Goal: Complete application form: Complete application form

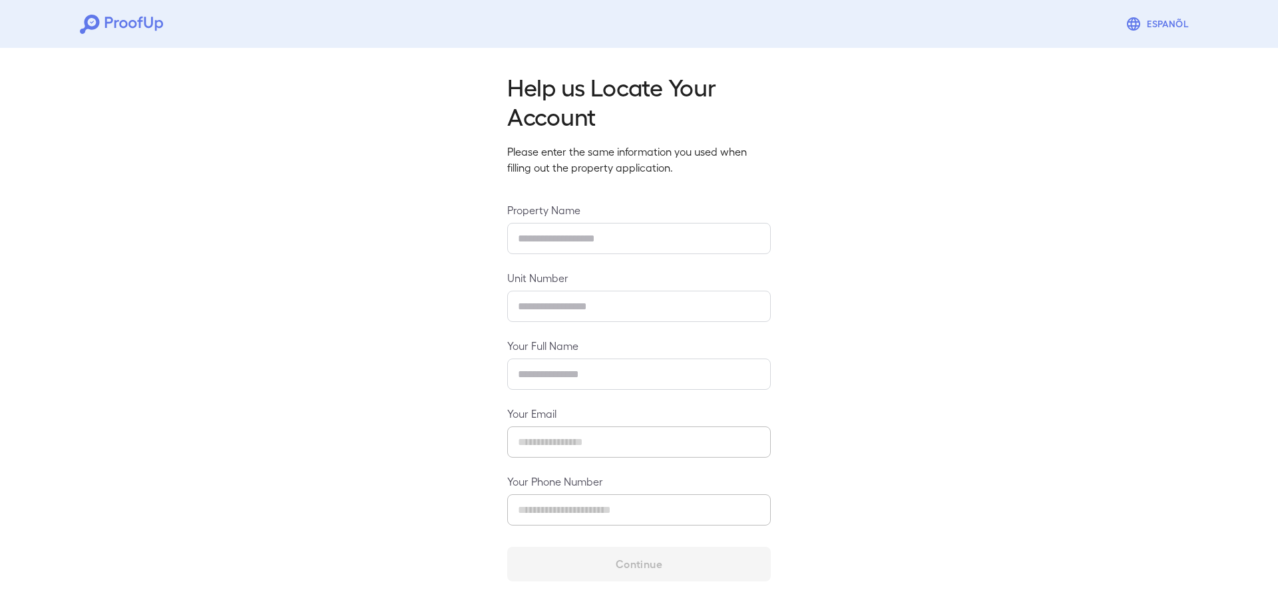
type input "**********"
type input "****"
type input "**********"
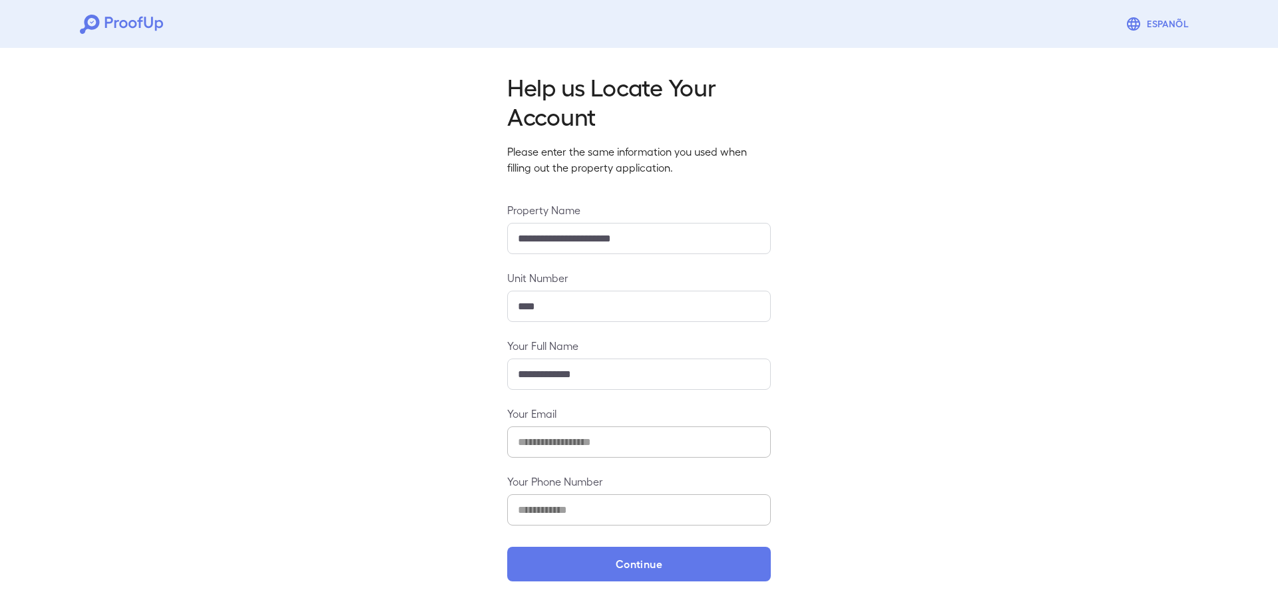
click at [131, 488] on div "**********" at bounding box center [639, 323] width 1278 height 560
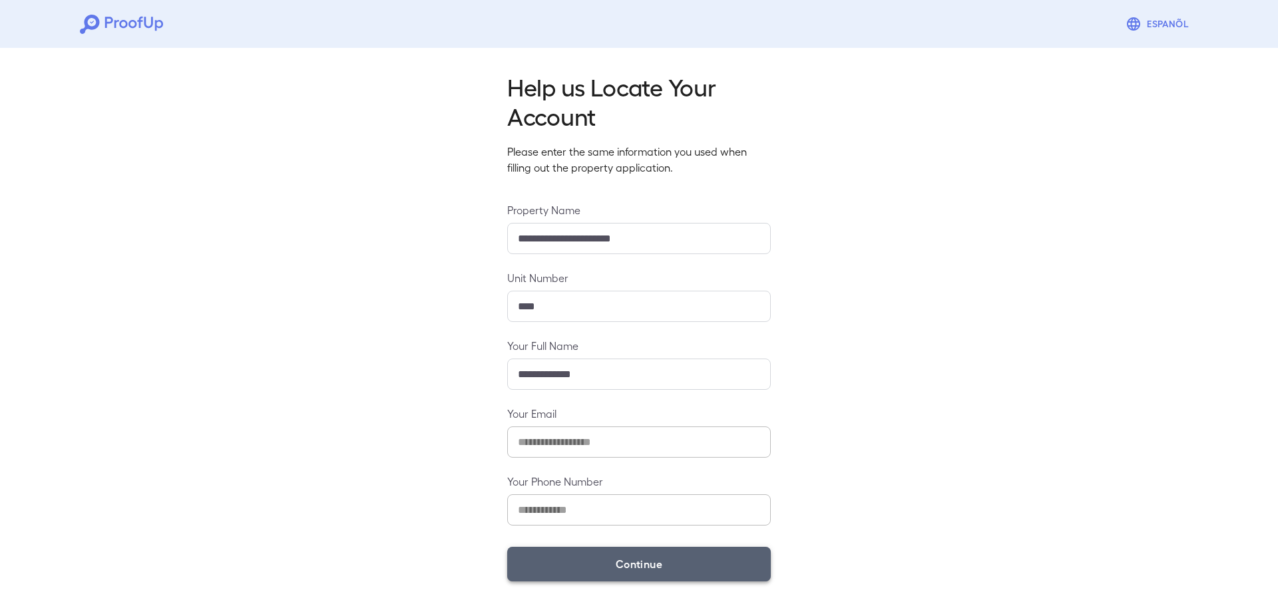
click at [643, 566] on button "Continue" at bounding box center [639, 564] width 264 height 35
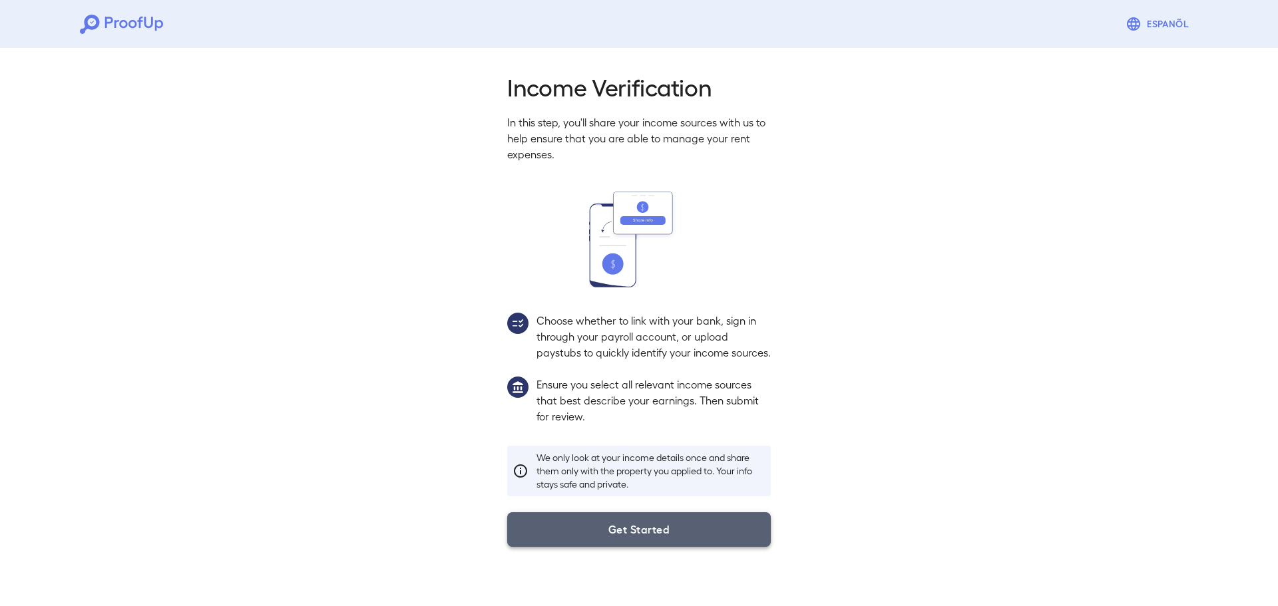
click at [634, 544] on button "Get Started" at bounding box center [639, 529] width 264 height 35
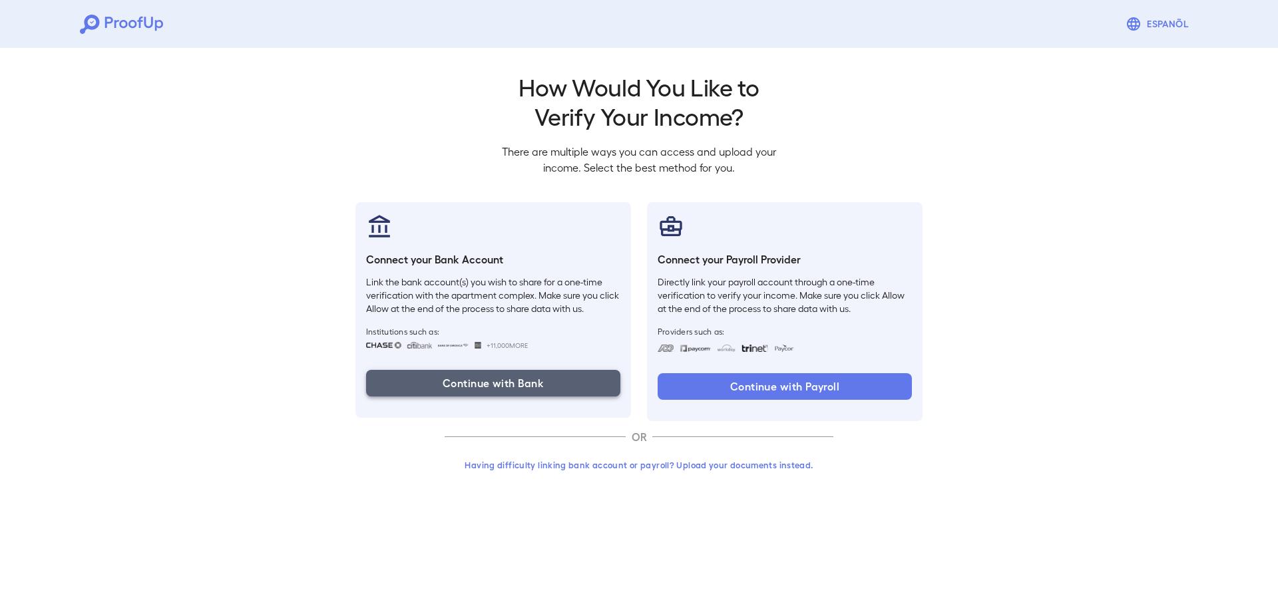
click at [496, 388] on button "Continue with Bank" at bounding box center [493, 383] width 254 height 27
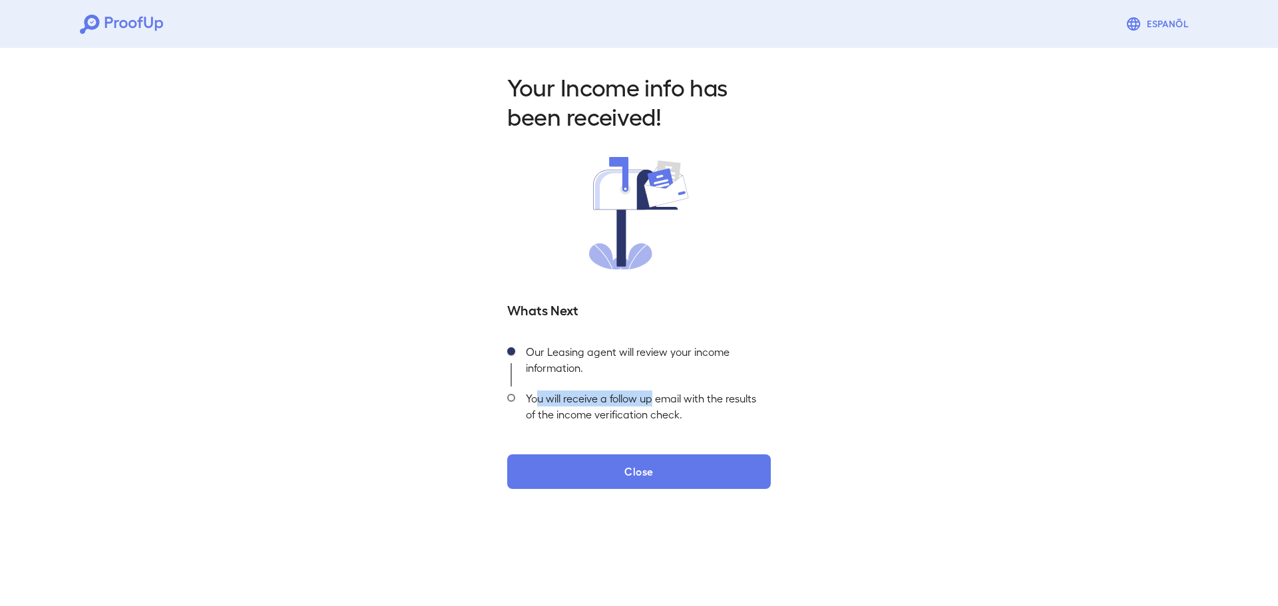
drag, startPoint x: 538, startPoint y: 401, endPoint x: 650, endPoint y: 397, distance: 112.5
click at [650, 397] on div "You will receive a follow up email with the results of the income verification …" at bounding box center [643, 410] width 256 height 47
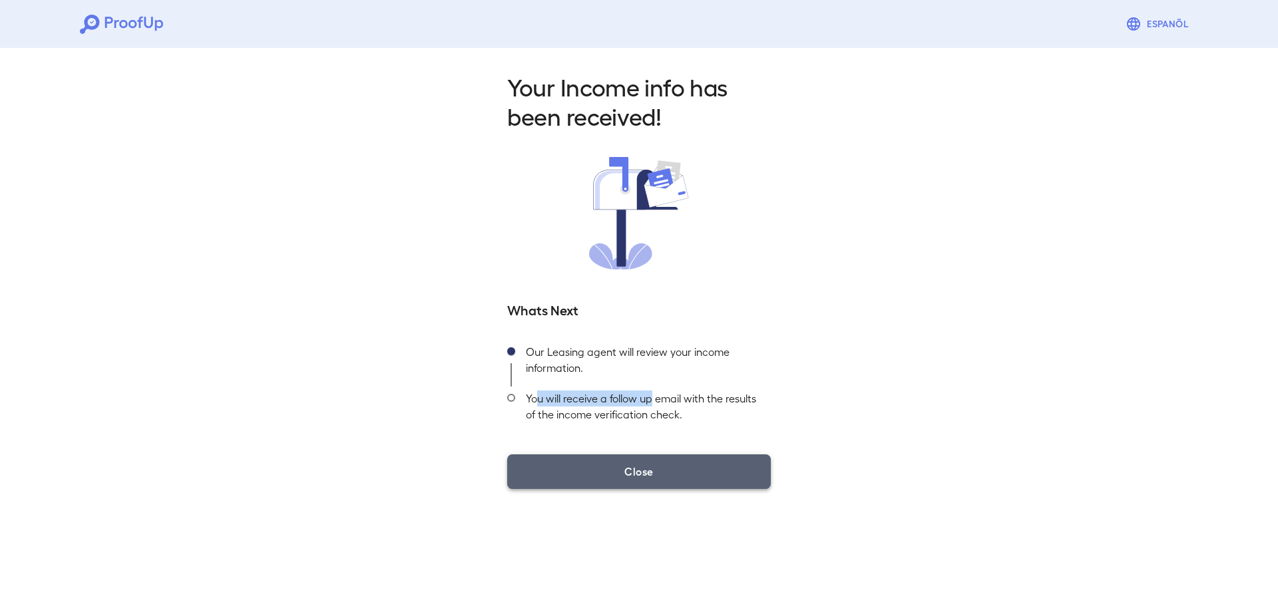
click at [658, 477] on button "Close" at bounding box center [639, 472] width 264 height 35
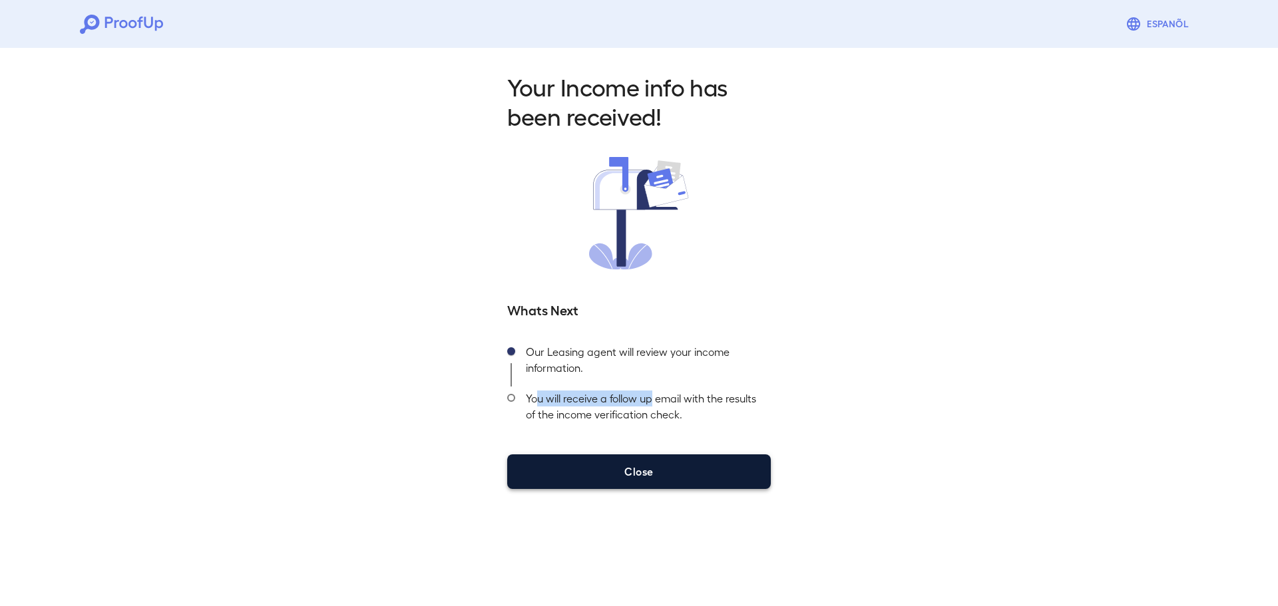
click at [644, 477] on button "Close" at bounding box center [639, 472] width 264 height 35
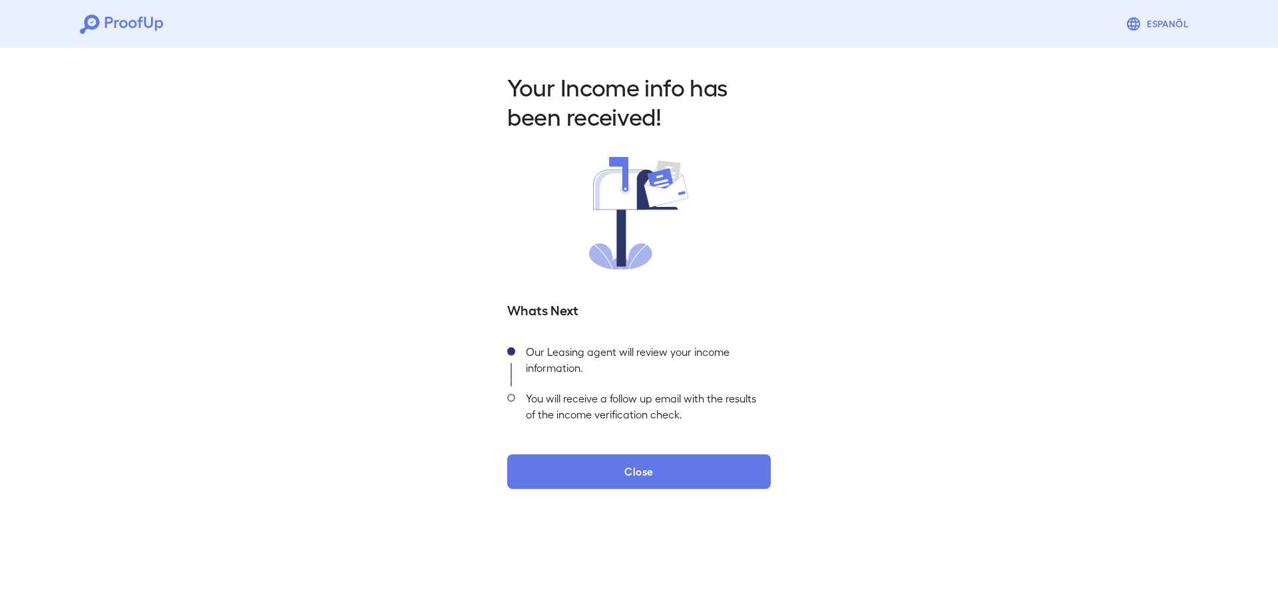
click at [864, 424] on div "Your Income info has been received! Whats Next Our Leasing agent will review yo…" at bounding box center [639, 277] width 1278 height 468
click at [510, 396] on span at bounding box center [511, 398] width 8 height 8
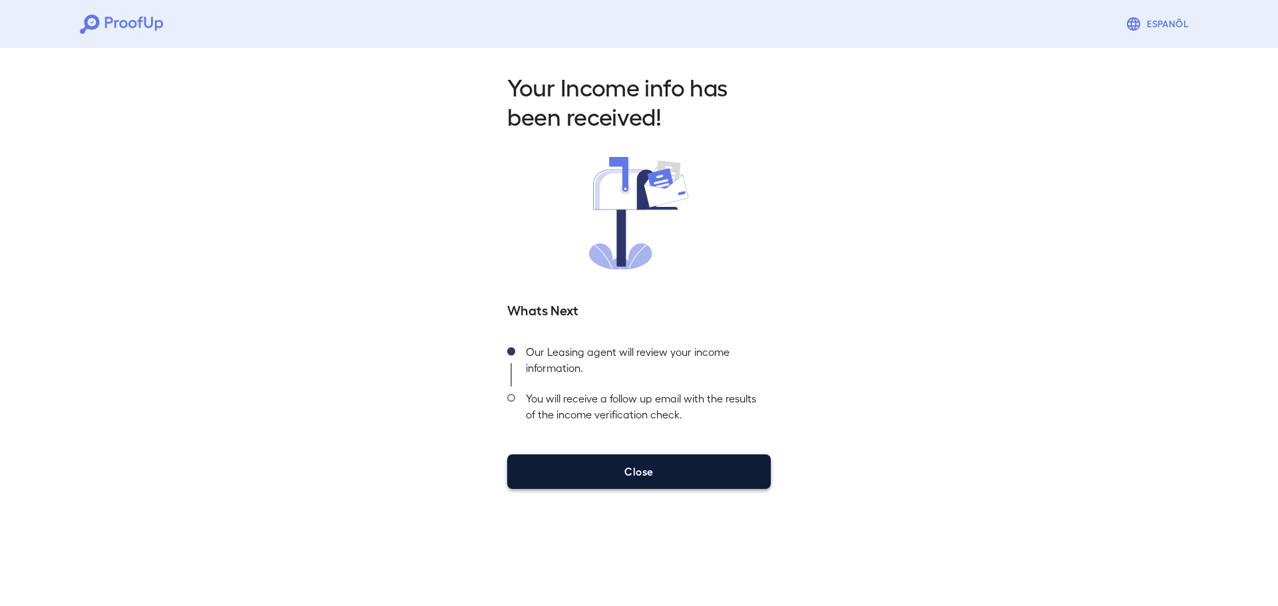
click at [639, 470] on button "Close" at bounding box center [639, 472] width 264 height 35
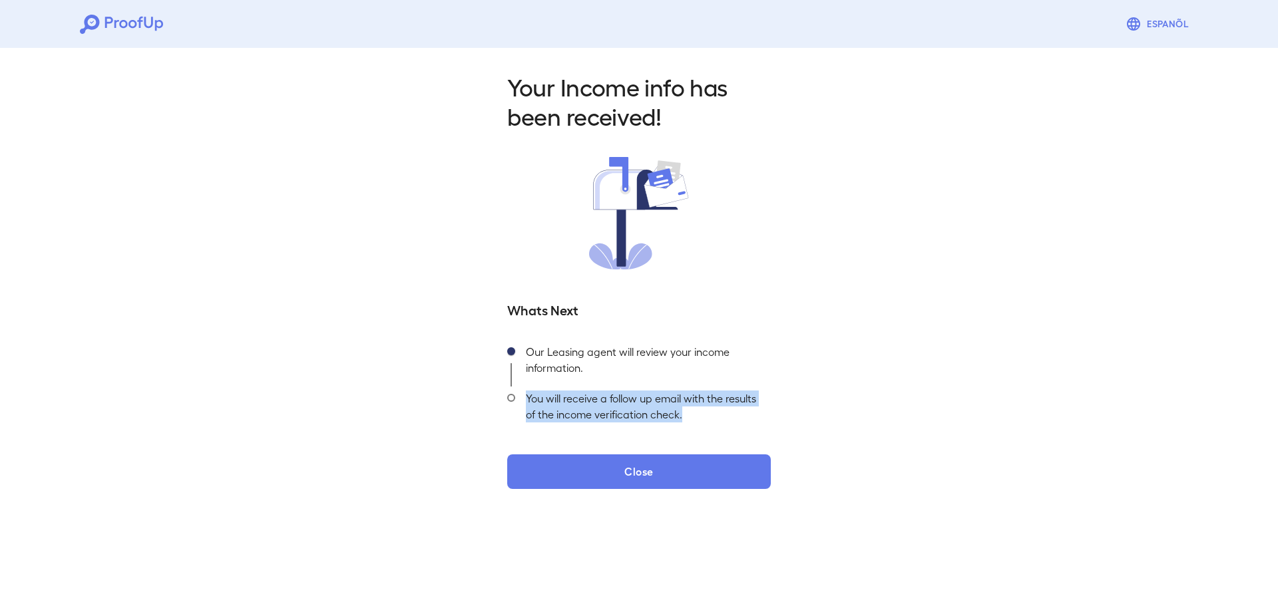
drag, startPoint x: 527, startPoint y: 400, endPoint x: 780, endPoint y: 416, distance: 253.4
click at [780, 416] on div "Your Income info has been received! Whats Next Our Leasing agent will review yo…" at bounding box center [638, 280] width 295 height 417
click at [786, 410] on div "Your Income info has been received! Whats Next Our Leasing agent will review yo…" at bounding box center [638, 280] width 295 height 417
drag, startPoint x: 525, startPoint y: 399, endPoint x: 685, endPoint y: 413, distance: 160.9
click at [685, 413] on div "You will receive a follow up email with the results of the income verification …" at bounding box center [643, 410] width 256 height 47
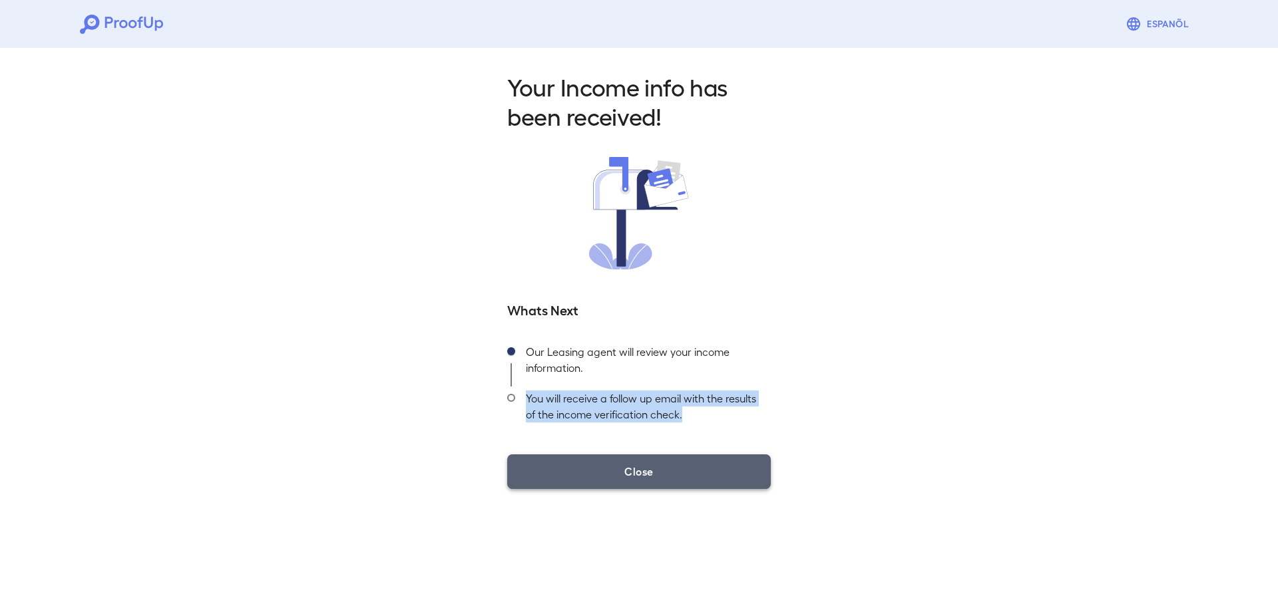
click at [638, 473] on button "Close" at bounding box center [639, 472] width 264 height 35
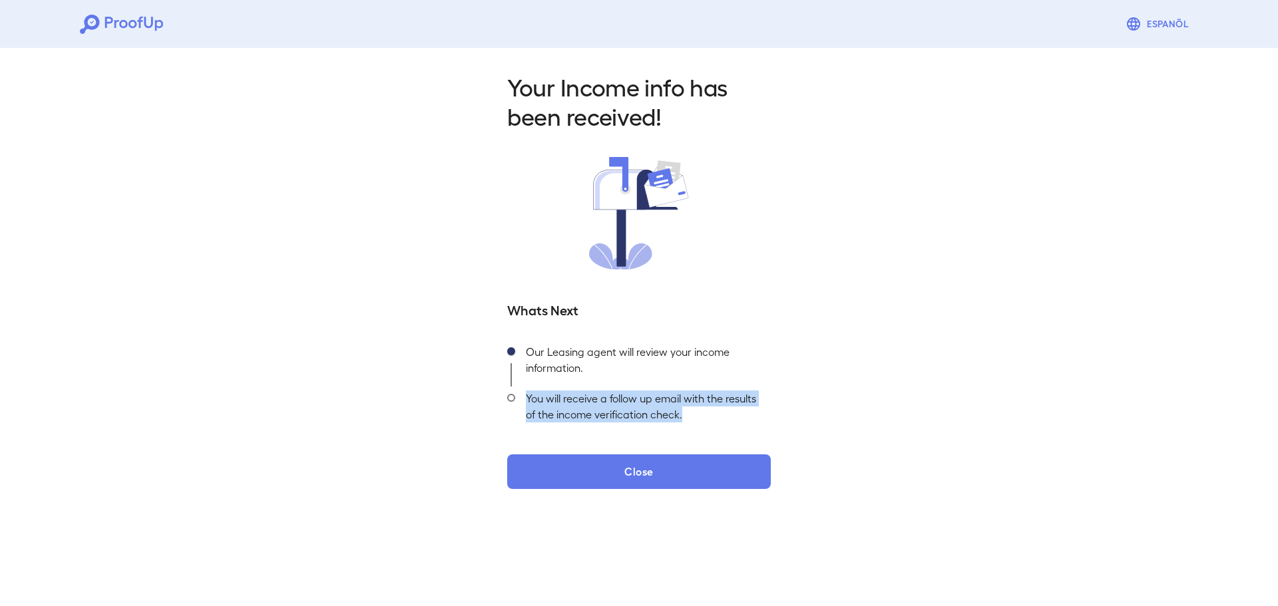
drag, startPoint x: 862, startPoint y: 401, endPoint x: 849, endPoint y: 402, distance: 13.4
click at [862, 401] on div "Your Income info has been received! Whats Next Our Leasing agent will review yo…" at bounding box center [639, 277] width 1278 height 468
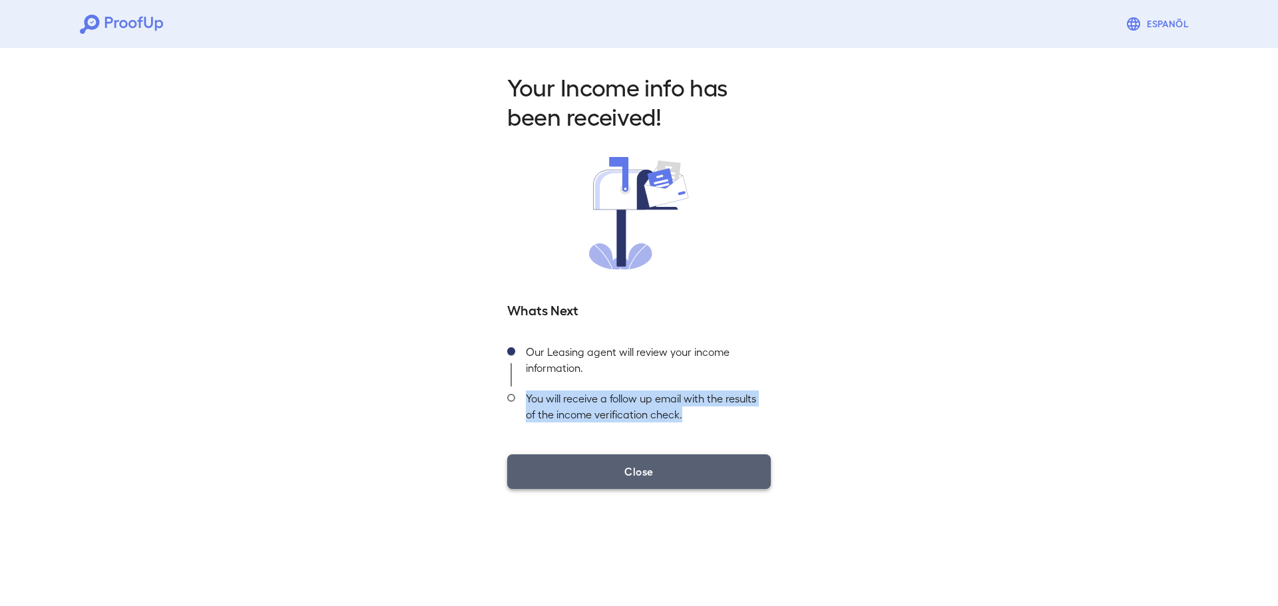
click at [642, 476] on button "Close" at bounding box center [639, 472] width 264 height 35
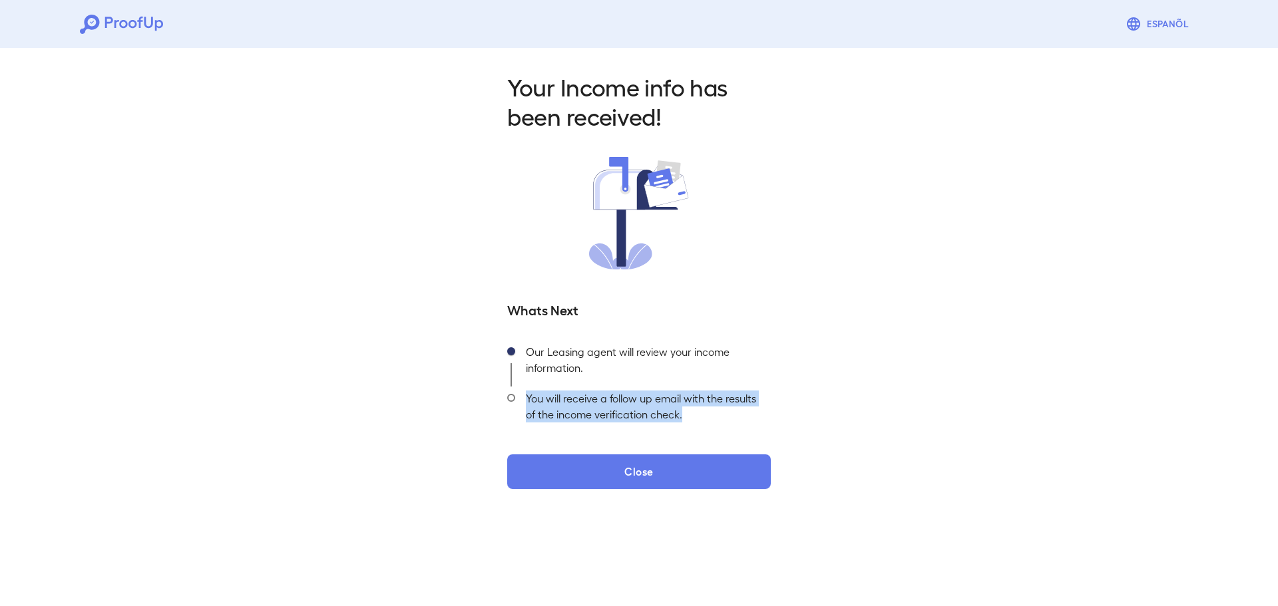
click at [648, 411] on div "You will receive a follow up email with the results of the income verification …" at bounding box center [643, 410] width 256 height 47
click at [802, 401] on div "Your Income info has been received! Whats Next Our Leasing agent will review yo…" at bounding box center [639, 277] width 1278 height 468
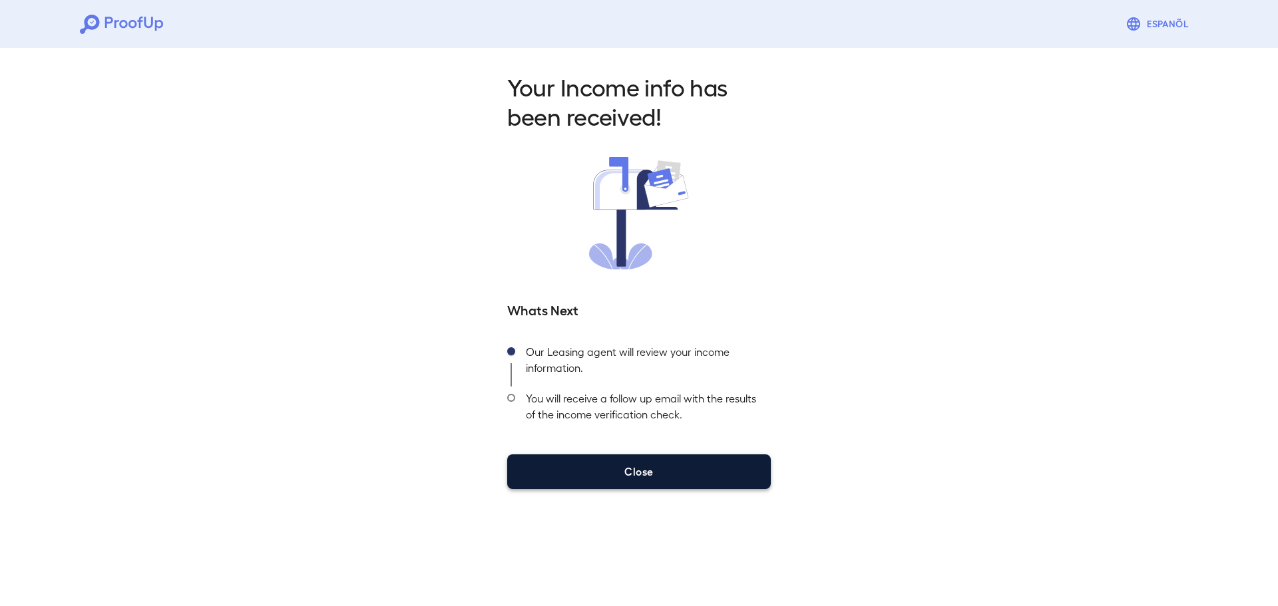
click at [624, 471] on button "Close" at bounding box center [639, 472] width 264 height 35
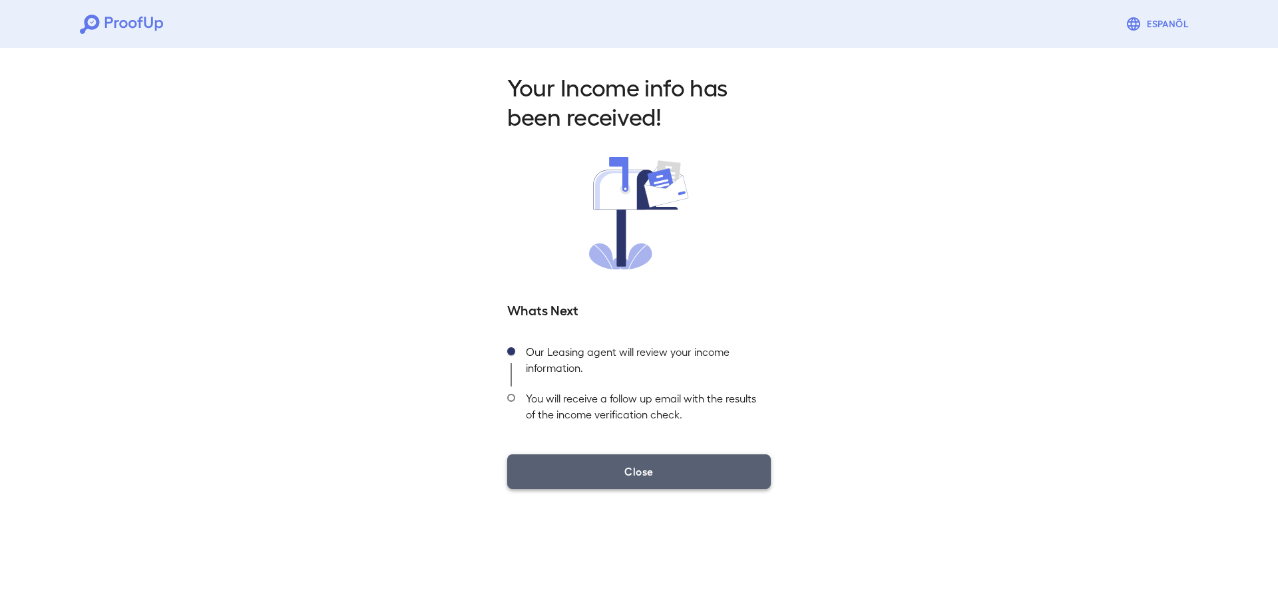
click at [640, 478] on button "Close" at bounding box center [639, 472] width 264 height 35
click at [643, 471] on button "Close" at bounding box center [639, 472] width 264 height 35
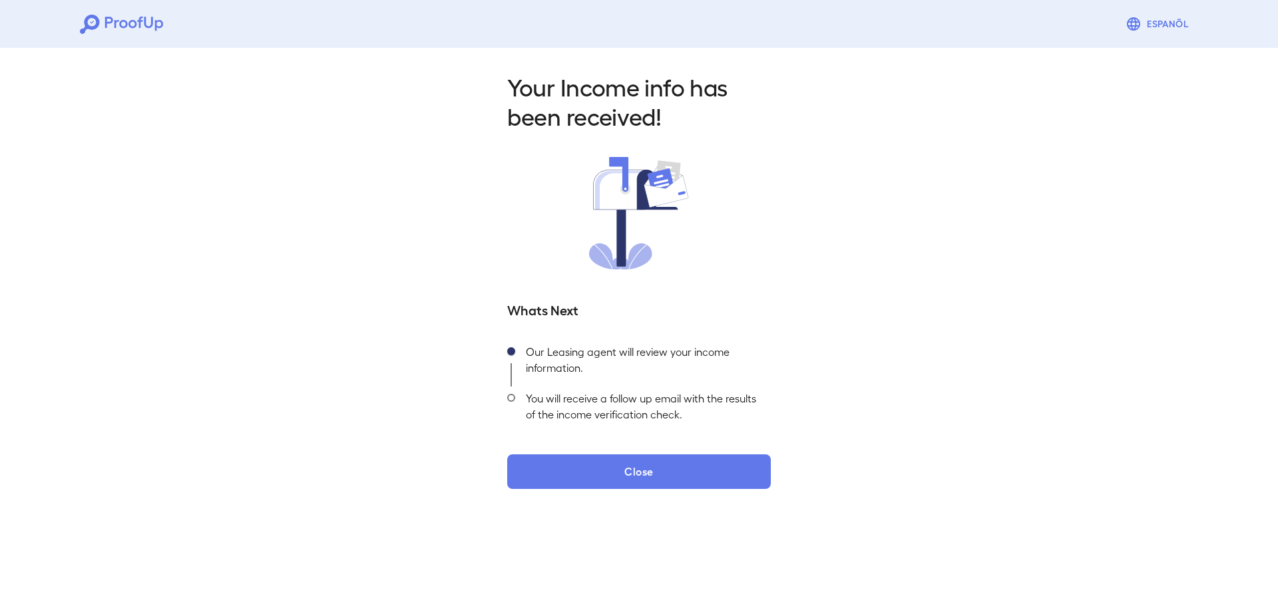
click at [550, 401] on div "You will receive a follow up email with the results of the income verification …" at bounding box center [643, 410] width 256 height 47
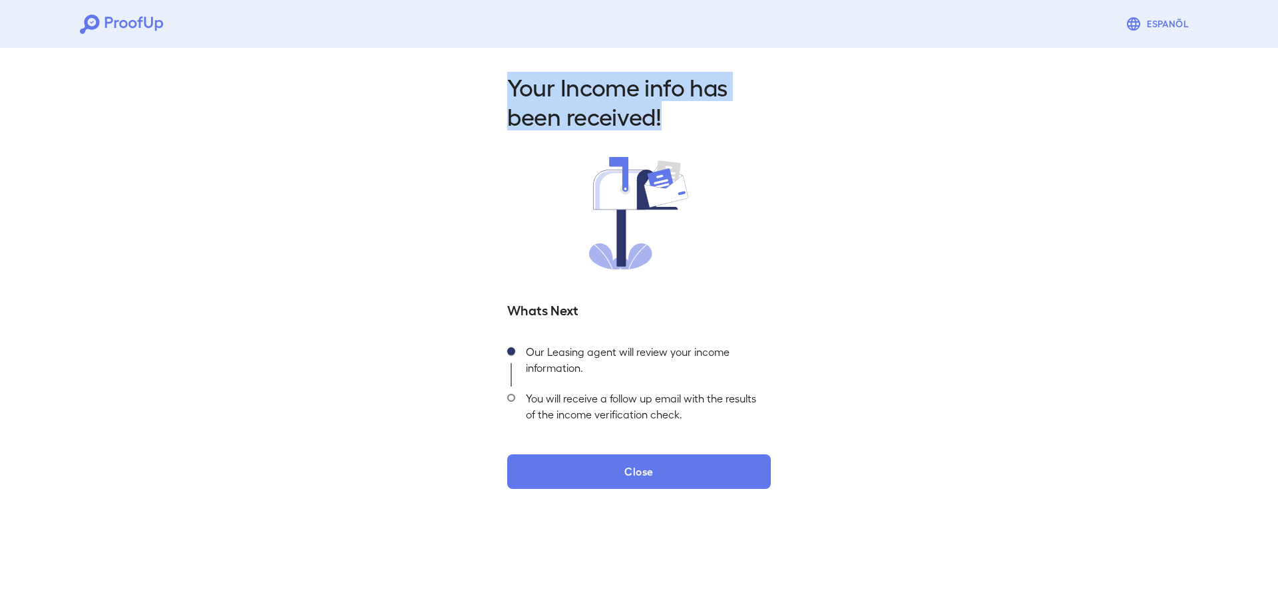
drag, startPoint x: 508, startPoint y: 89, endPoint x: 660, endPoint y: 116, distance: 154.1
click at [660, 116] on h2 "Your Income info has been received!" at bounding box center [639, 101] width 264 height 59
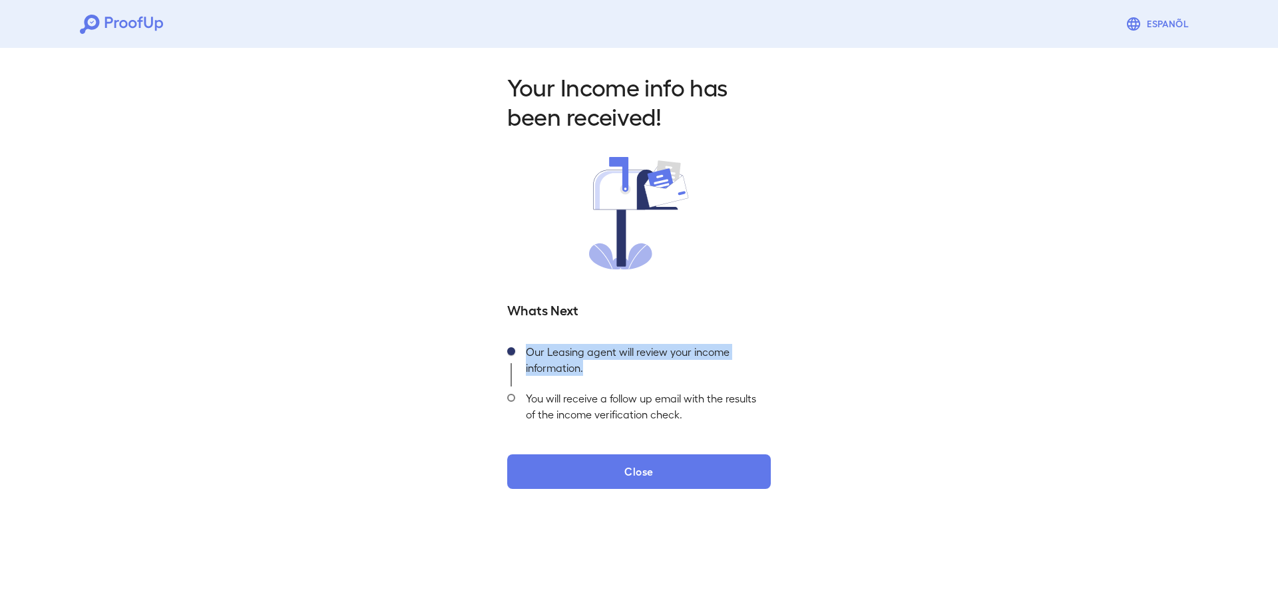
drag, startPoint x: 522, startPoint y: 355, endPoint x: 594, endPoint y: 362, distance: 72.8
click at [594, 362] on div "Our Leasing agent will review your income information." at bounding box center [643, 363] width 256 height 47
click at [510, 397] on span at bounding box center [511, 398] width 8 height 8
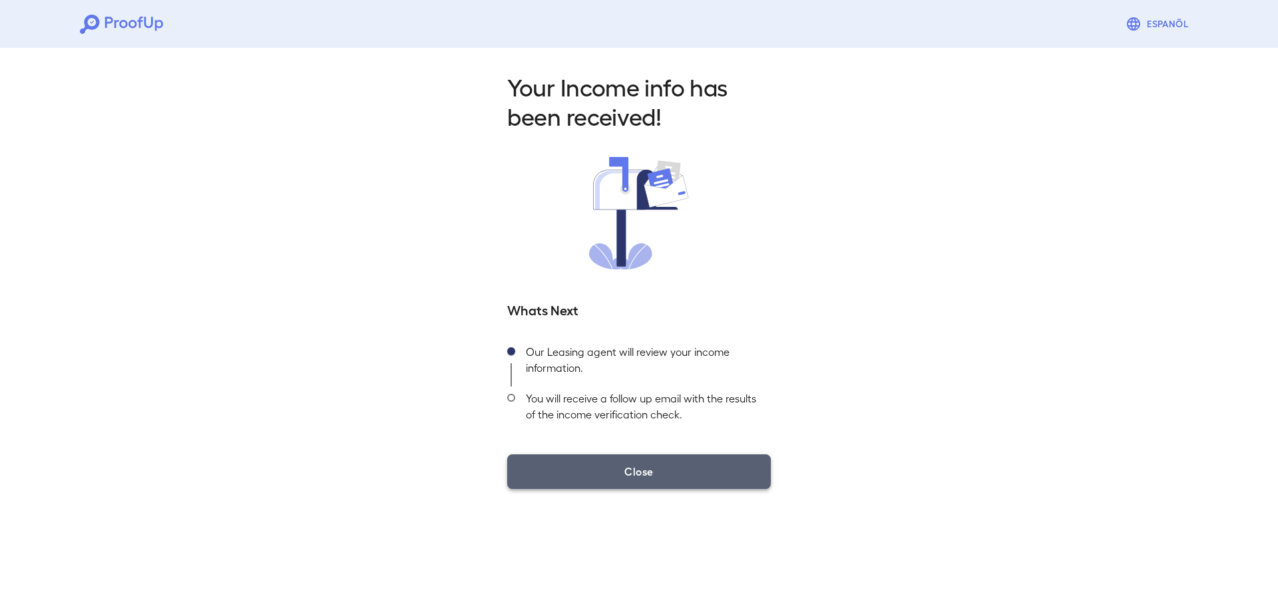
click at [638, 476] on button "Close" at bounding box center [639, 472] width 264 height 35
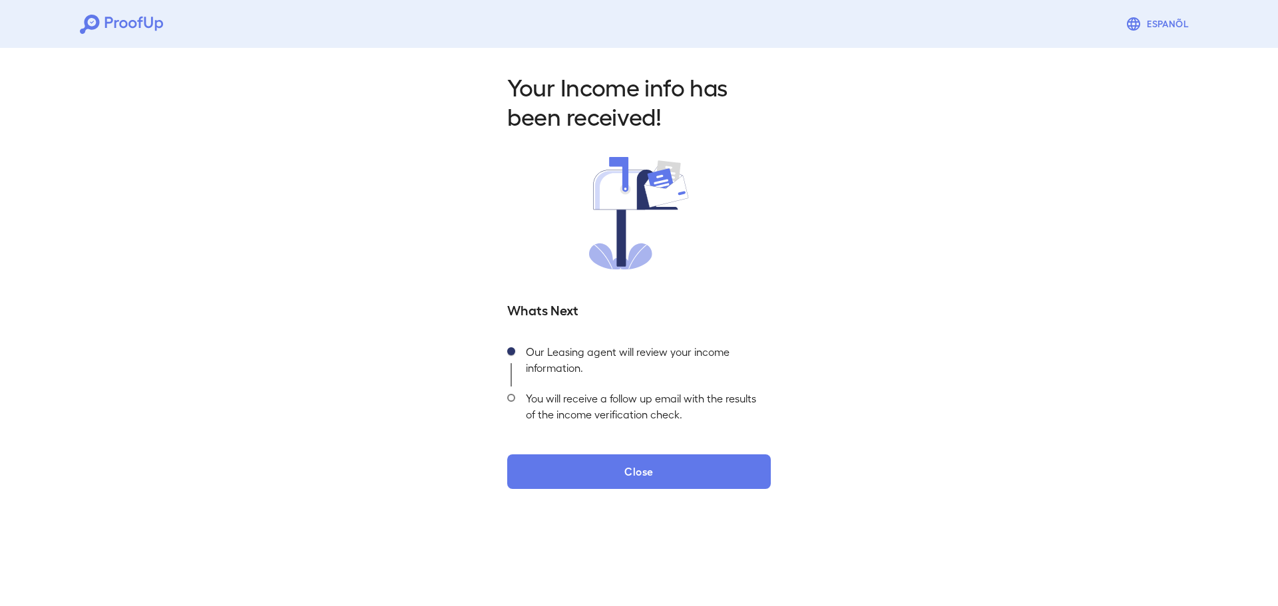
click at [135, 24] on icon at bounding box center [132, 24] width 8 height 8
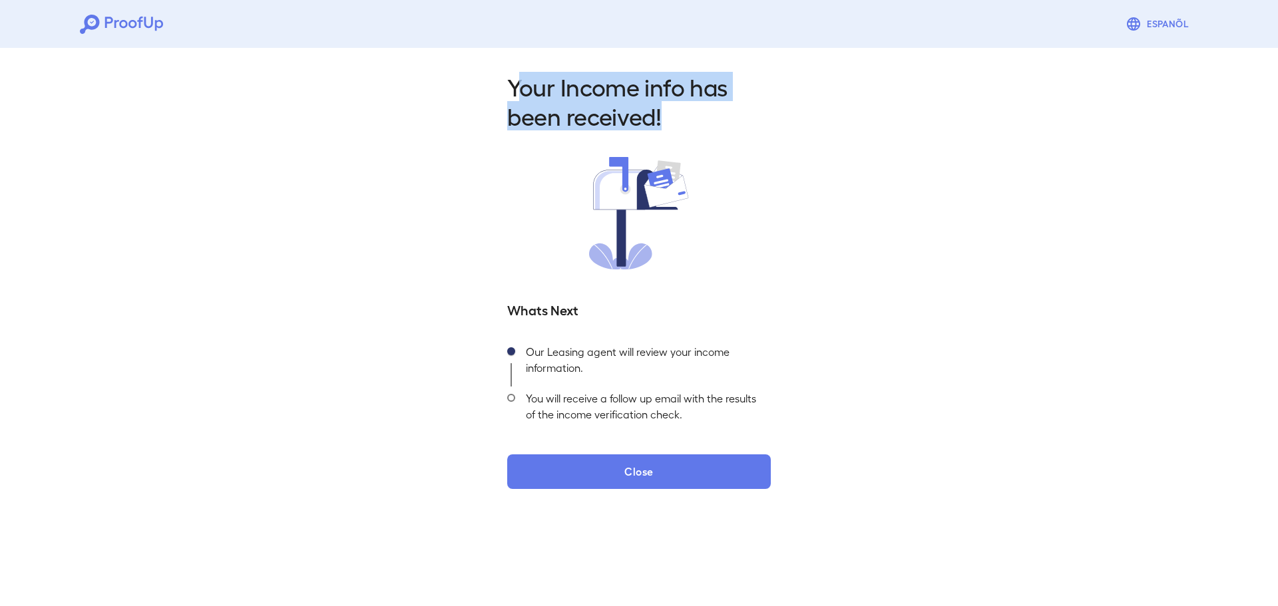
drag, startPoint x: 518, startPoint y: 88, endPoint x: 666, endPoint y: 121, distance: 152.1
click at [666, 121] on h2 "Your Income info has been received!" at bounding box center [639, 101] width 264 height 59
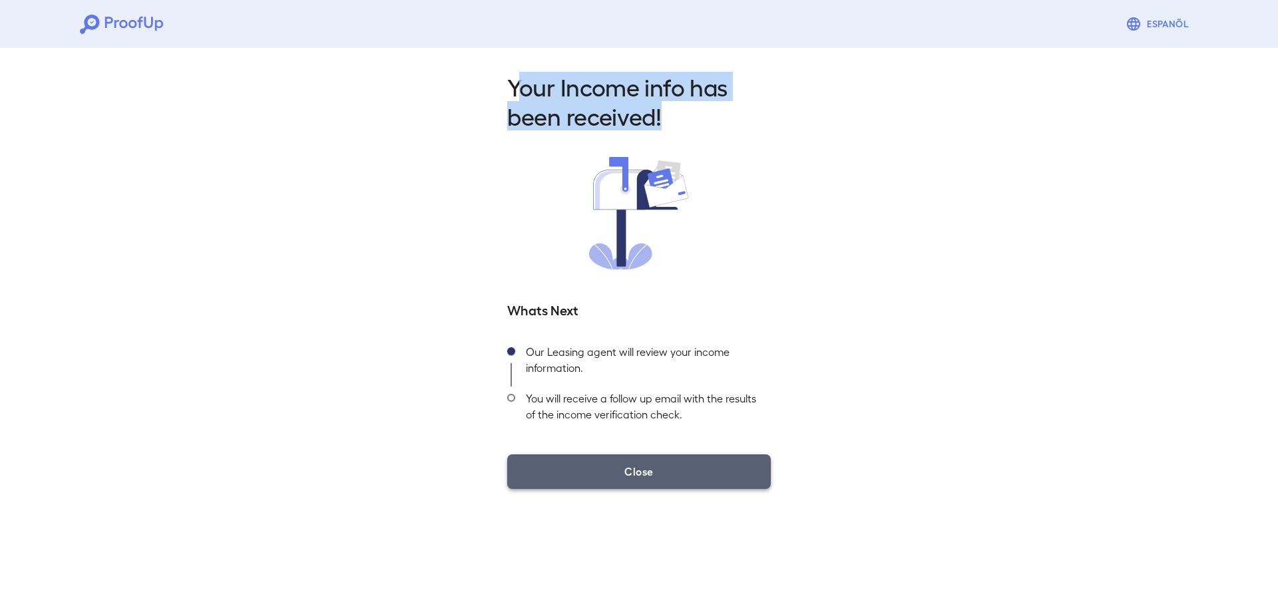
click at [646, 473] on button "Close" at bounding box center [639, 472] width 264 height 35
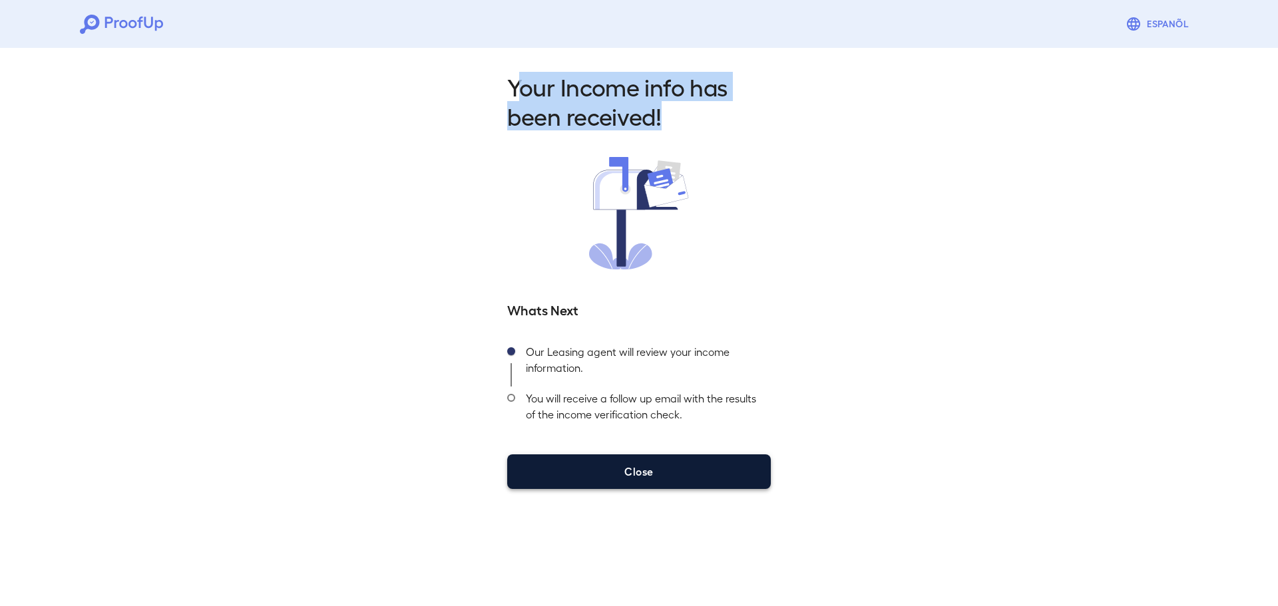
click at [645, 472] on button "Close" at bounding box center [639, 472] width 264 height 35
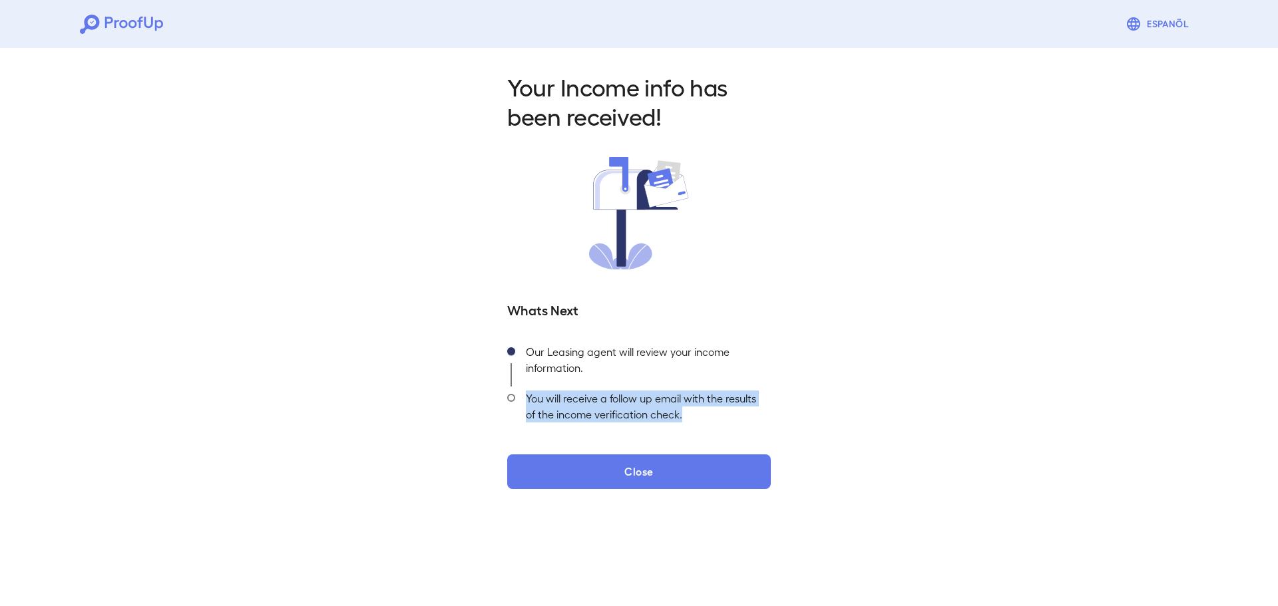
drag, startPoint x: 528, startPoint y: 399, endPoint x: 685, endPoint y: 424, distance: 159.1
click at [685, 424] on div "You will receive a follow up email with the results of the income verification …" at bounding box center [643, 410] width 256 height 47
click at [687, 424] on div "You will receive a follow up email with the results of the income verification …" at bounding box center [643, 410] width 256 height 47
drag, startPoint x: 694, startPoint y: 421, endPoint x: 520, endPoint y: 396, distance: 175.4
click at [520, 396] on div "You will receive a follow up email with the results of the income verification …" at bounding box center [643, 410] width 256 height 47
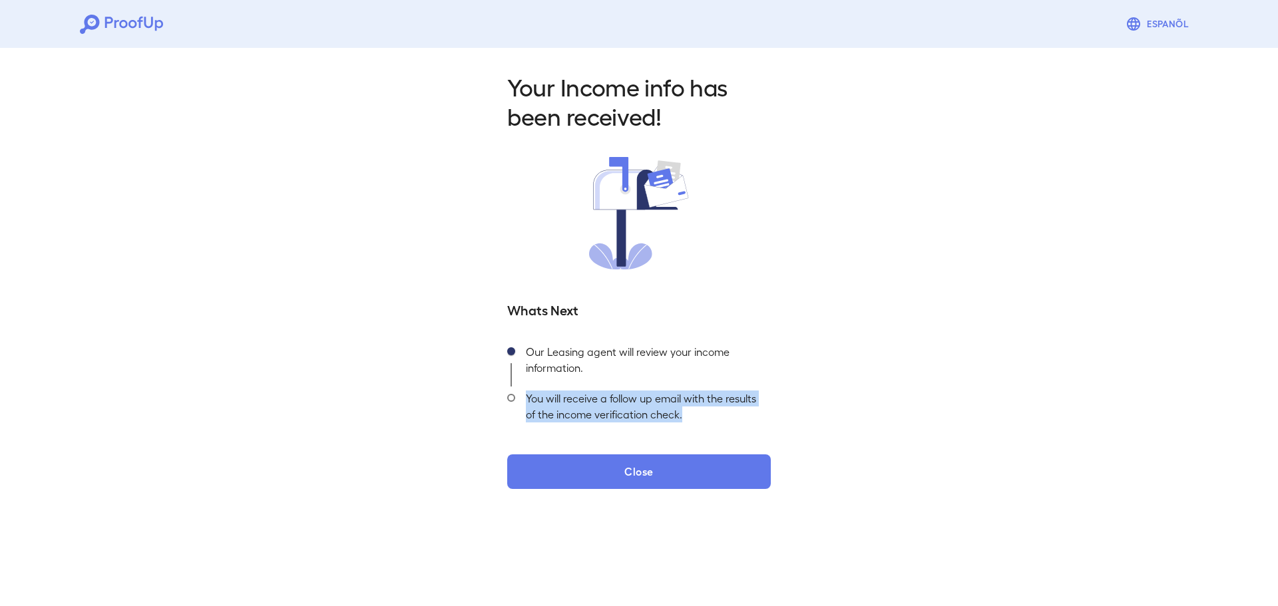
click at [550, 403] on div "You will receive a follow up email with the results of the income verification …" at bounding box center [643, 410] width 256 height 47
drag, startPoint x: 526, startPoint y: 397, endPoint x: 698, endPoint y: 423, distance: 173.6
click at [698, 423] on div "You will receive a follow up email with the results of the income verification …" at bounding box center [643, 410] width 256 height 47
click at [700, 423] on div "You will receive a follow up email with the results of the income verification …" at bounding box center [643, 410] width 256 height 47
drag, startPoint x: 700, startPoint y: 423, endPoint x: 521, endPoint y: 397, distance: 180.9
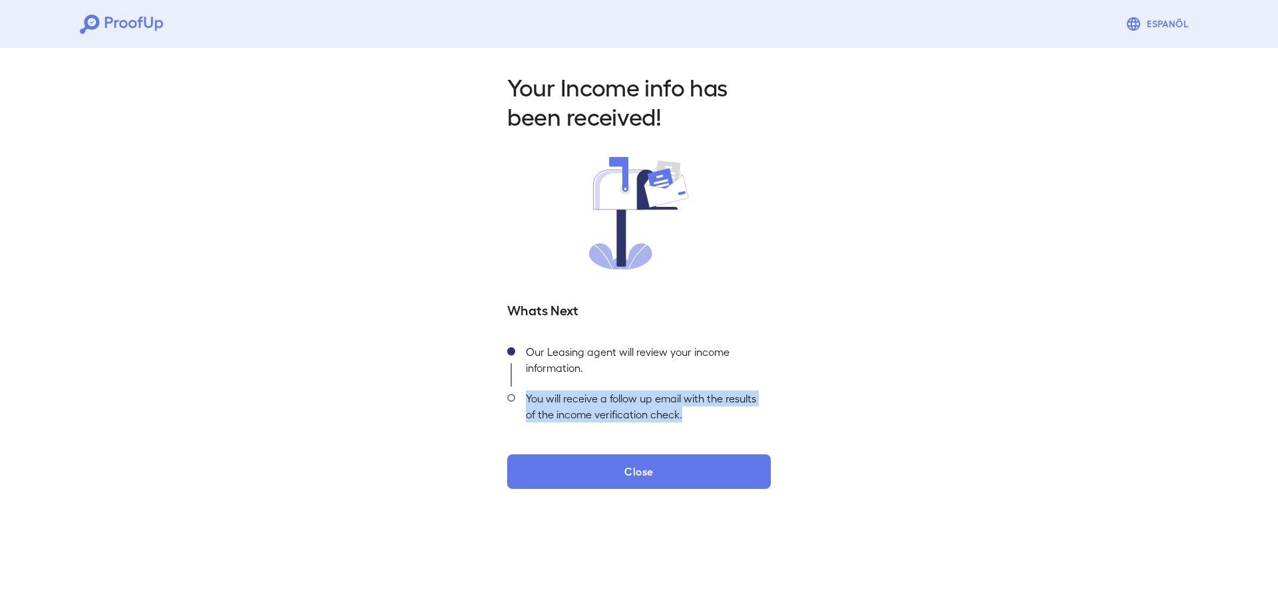
click at [521, 397] on div "You will receive a follow up email with the results of the income verification …" at bounding box center [643, 410] width 256 height 47
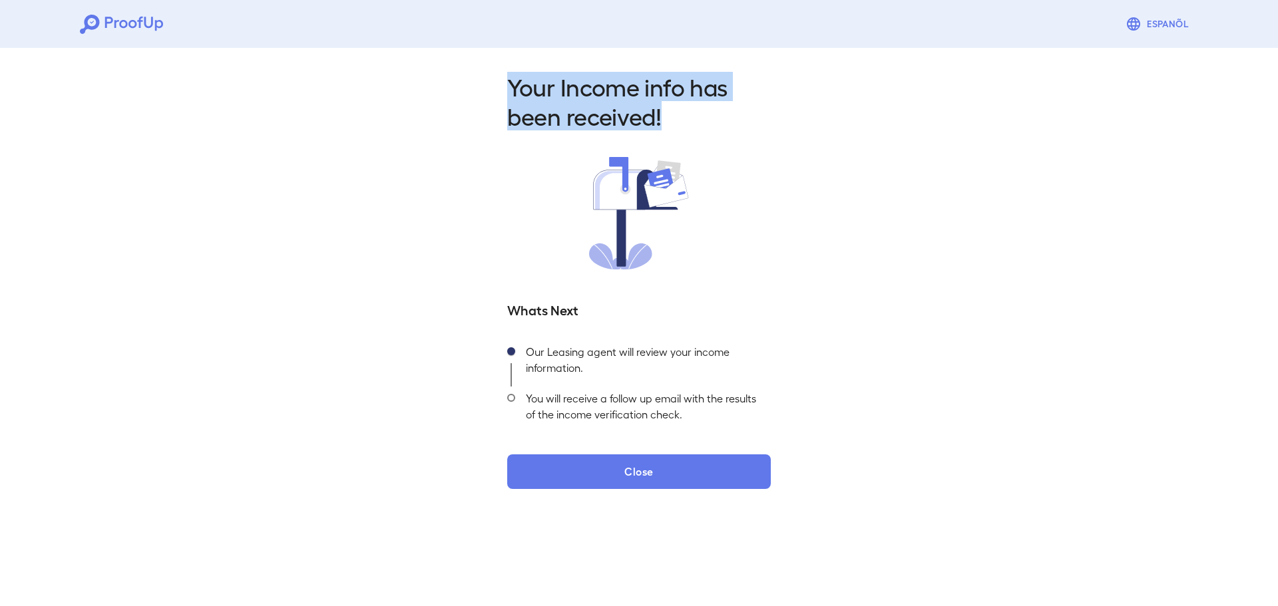
drag, startPoint x: 510, startPoint y: 86, endPoint x: 677, endPoint y: 123, distance: 171.1
click at [677, 123] on h2 "Your Income info has been received!" at bounding box center [639, 101] width 264 height 59
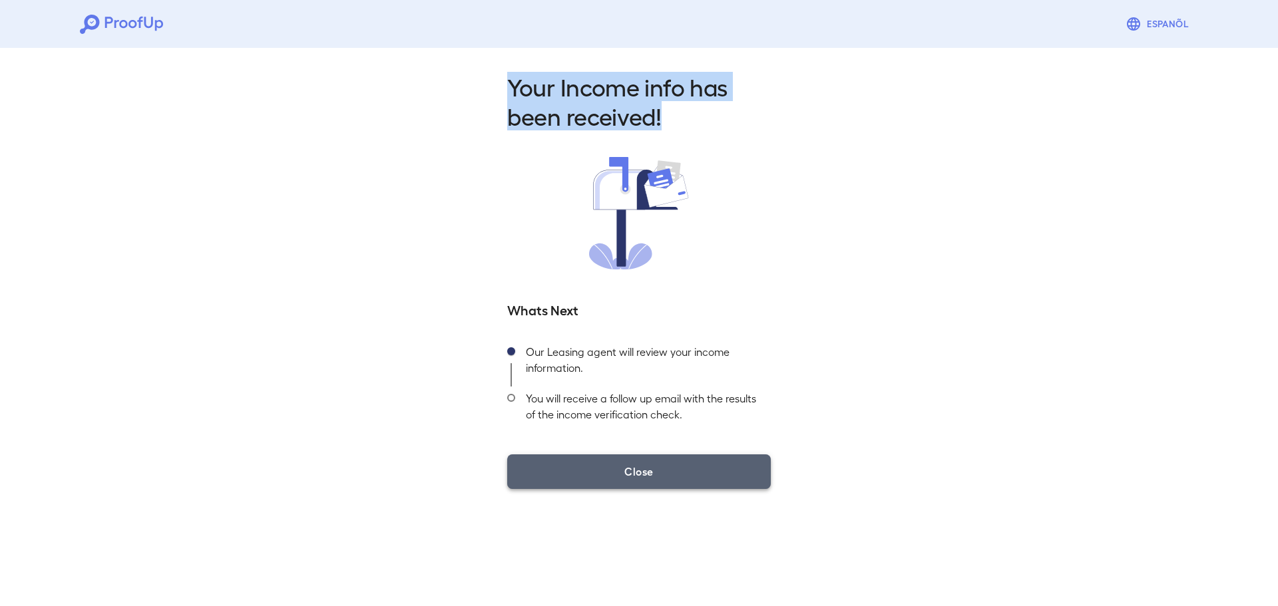
click at [633, 478] on button "Close" at bounding box center [639, 472] width 264 height 35
click at [633, 477] on button "Close" at bounding box center [639, 472] width 264 height 35
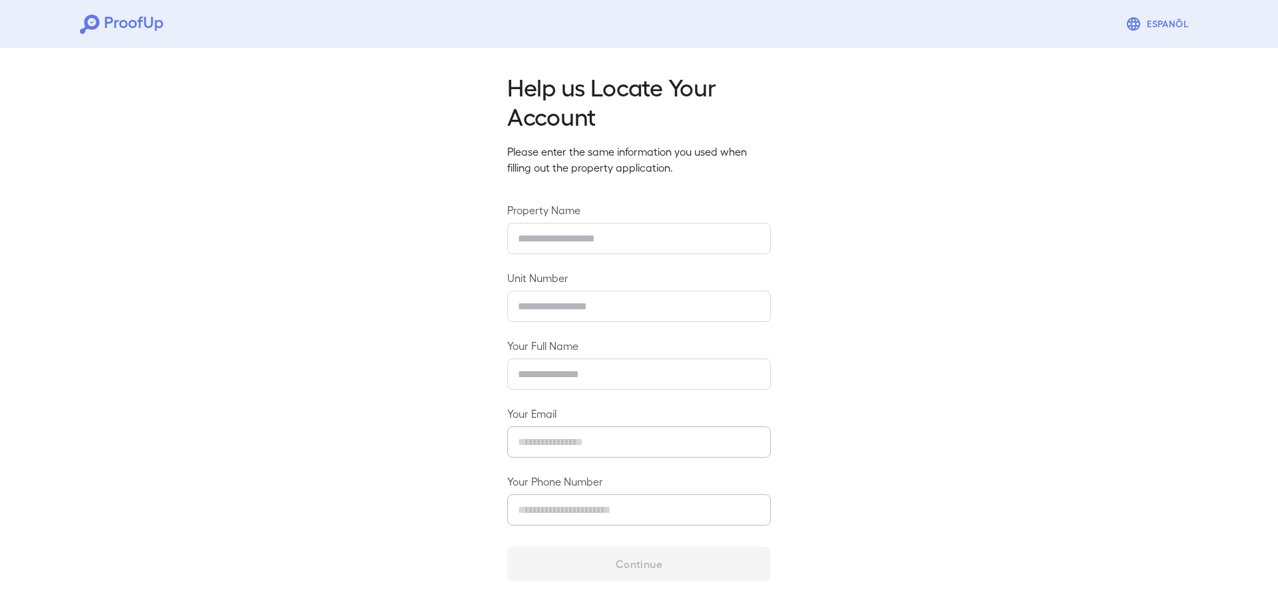
type input "**********"
type input "****"
type input "**********"
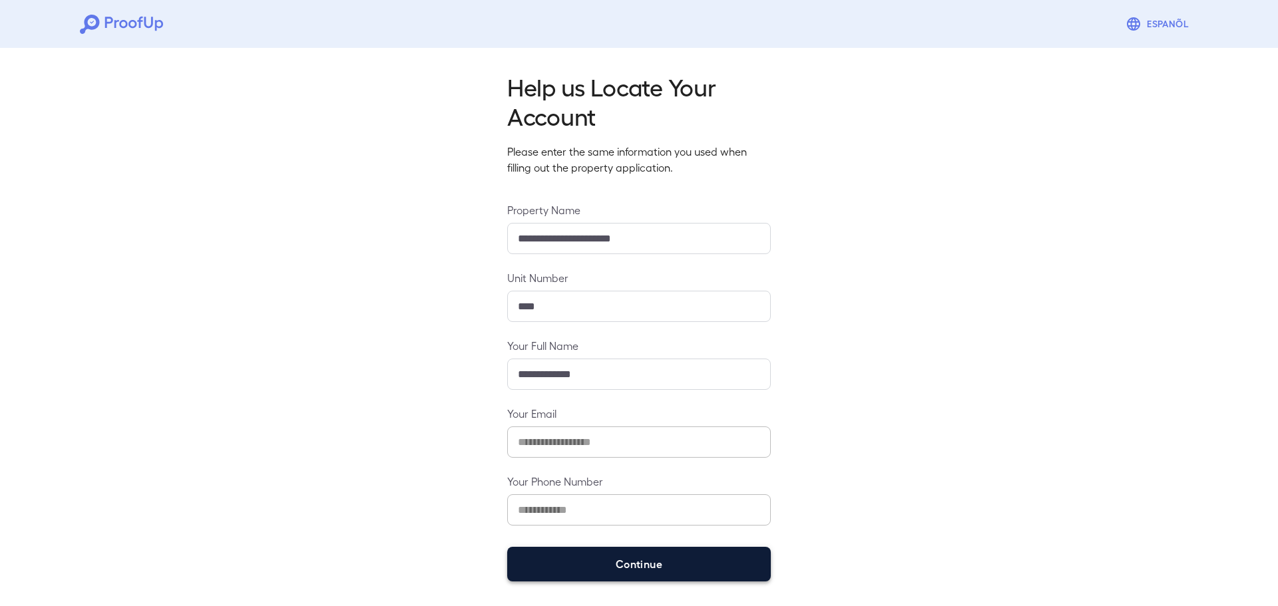
click at [590, 566] on button "Continue" at bounding box center [639, 564] width 264 height 35
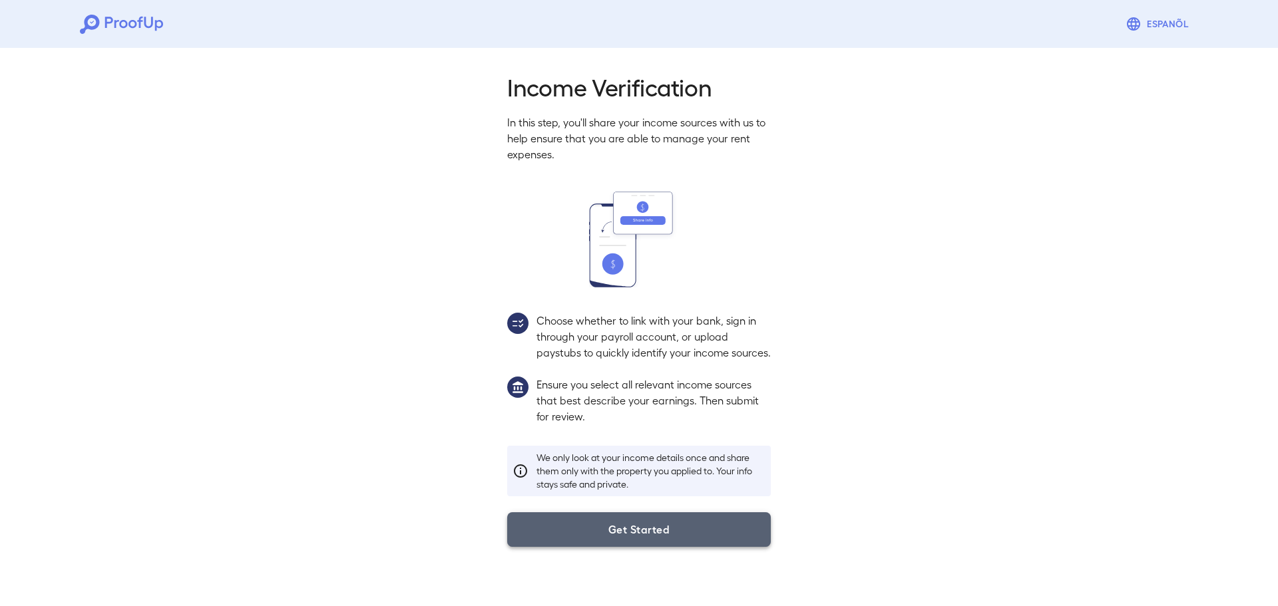
click at [626, 547] on button "Get Started" at bounding box center [639, 529] width 264 height 35
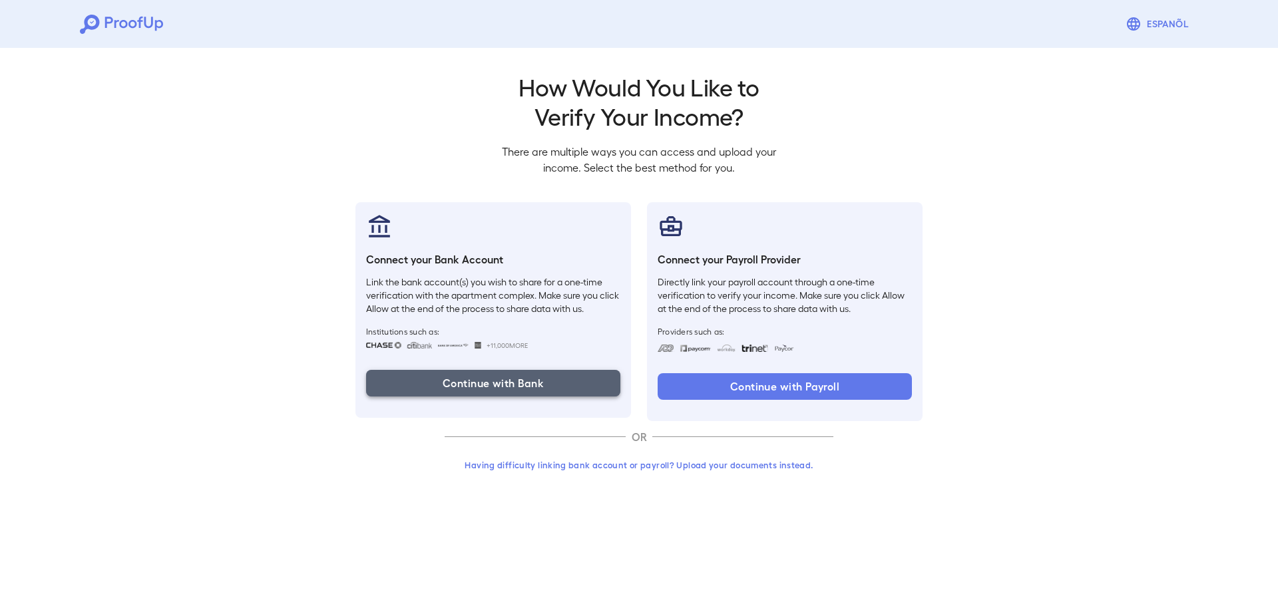
click at [488, 389] on button "Continue with Bank" at bounding box center [493, 383] width 254 height 27
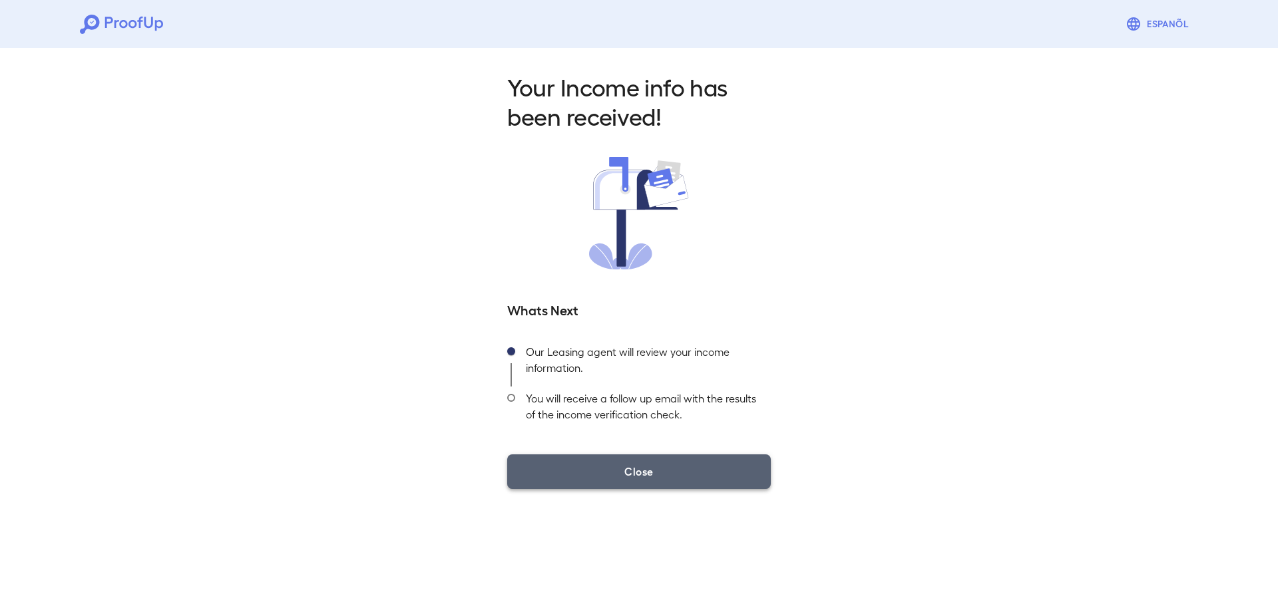
click at [647, 469] on button "Close" at bounding box center [639, 472] width 264 height 35
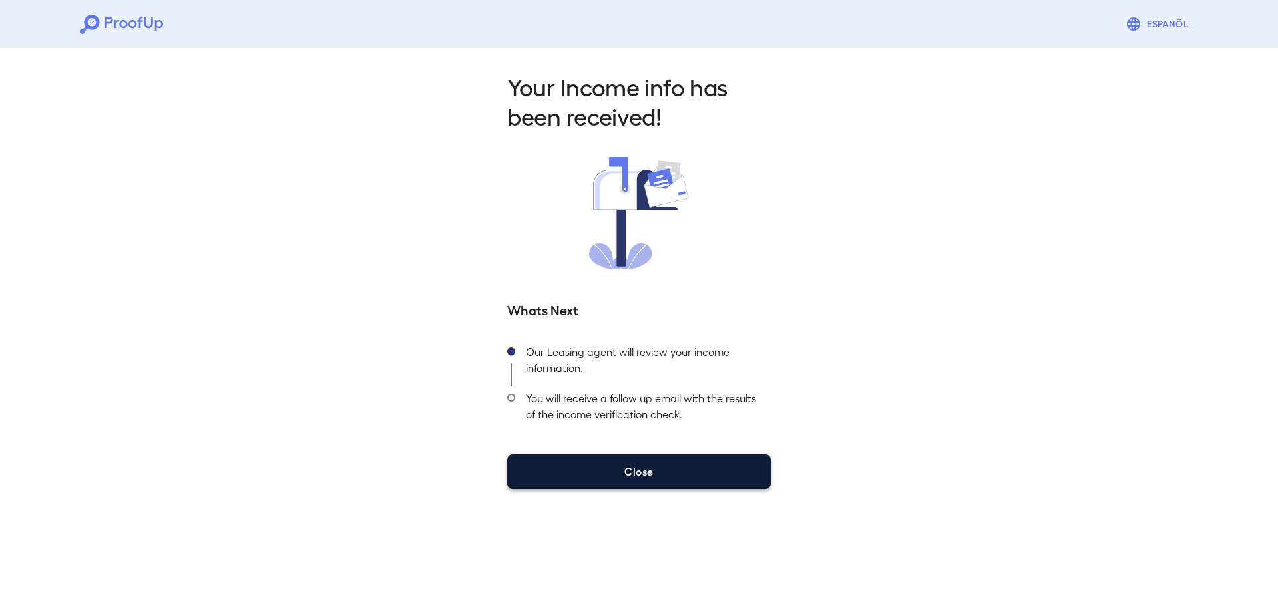
click at [647, 470] on button "Close" at bounding box center [639, 472] width 264 height 35
